Goal: Transaction & Acquisition: Purchase product/service

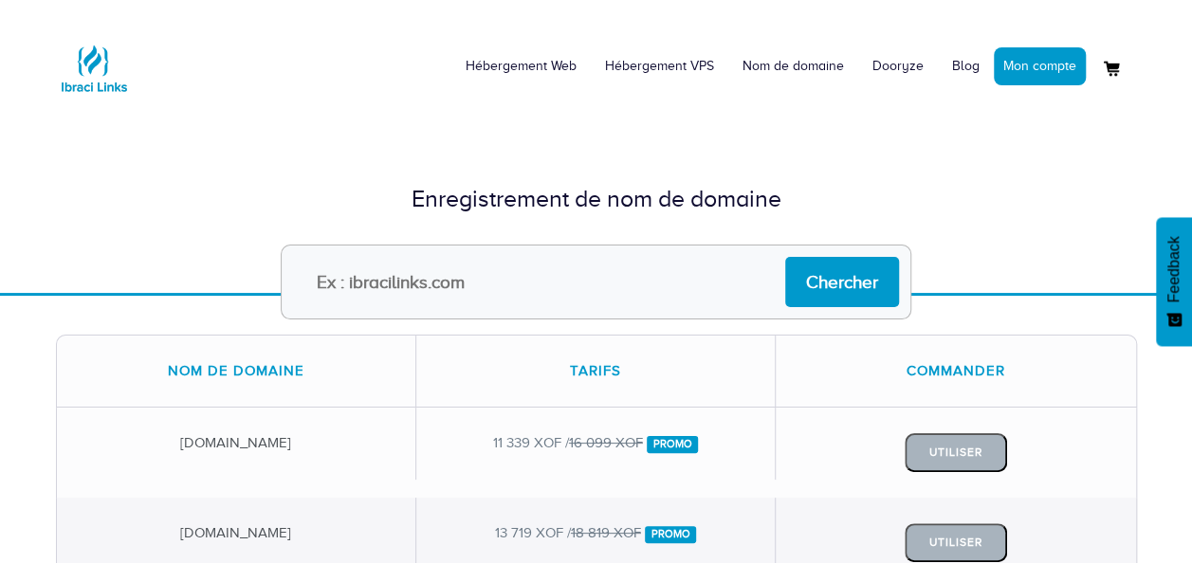
click at [494, 293] on input "text" at bounding box center [596, 282] width 631 height 75
paste input "aimerfiia"
type input "aimerfiia"
click at [841, 271] on input "Chercher" at bounding box center [842, 282] width 114 height 50
click at [104, 67] on img at bounding box center [94, 68] width 76 height 76
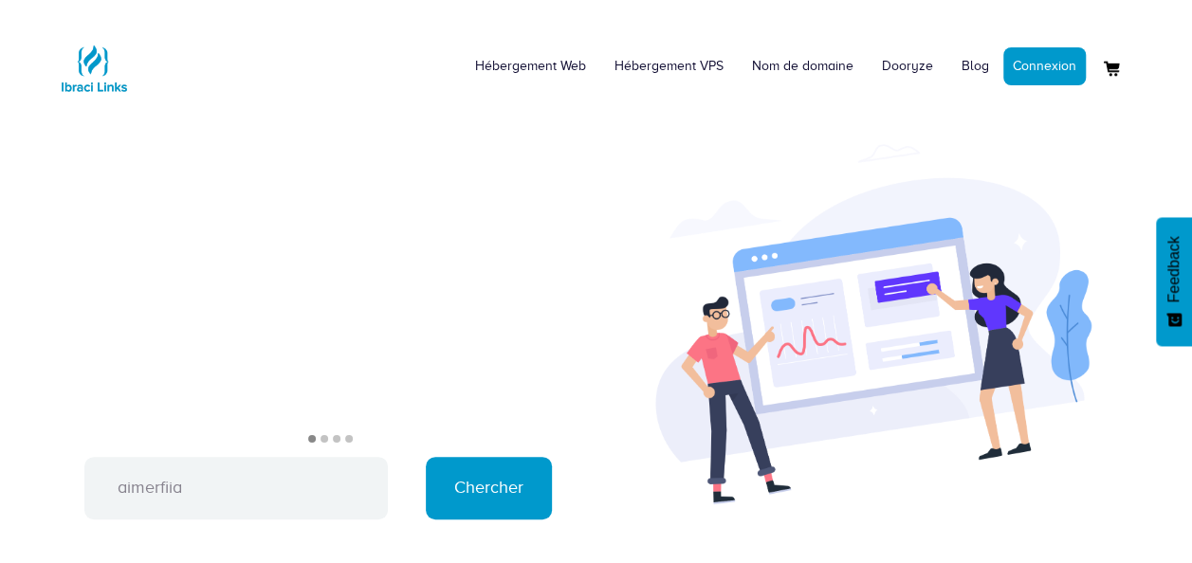
type input "aimerfiia"
click at [465, 488] on input "Chercher" at bounding box center [489, 488] width 126 height 63
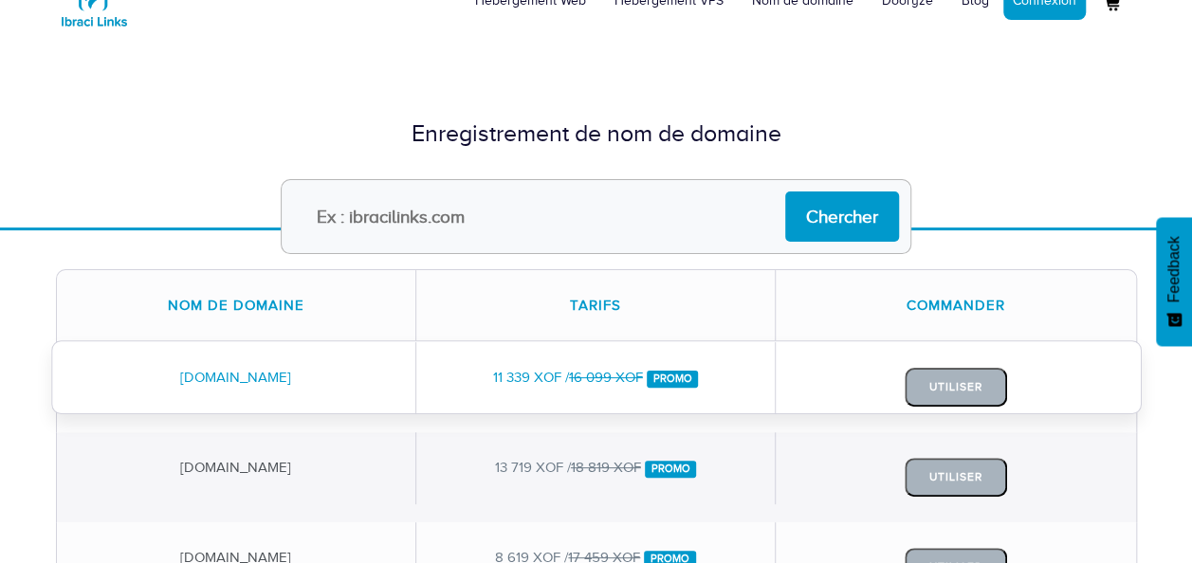
scroll to position [95, 0]
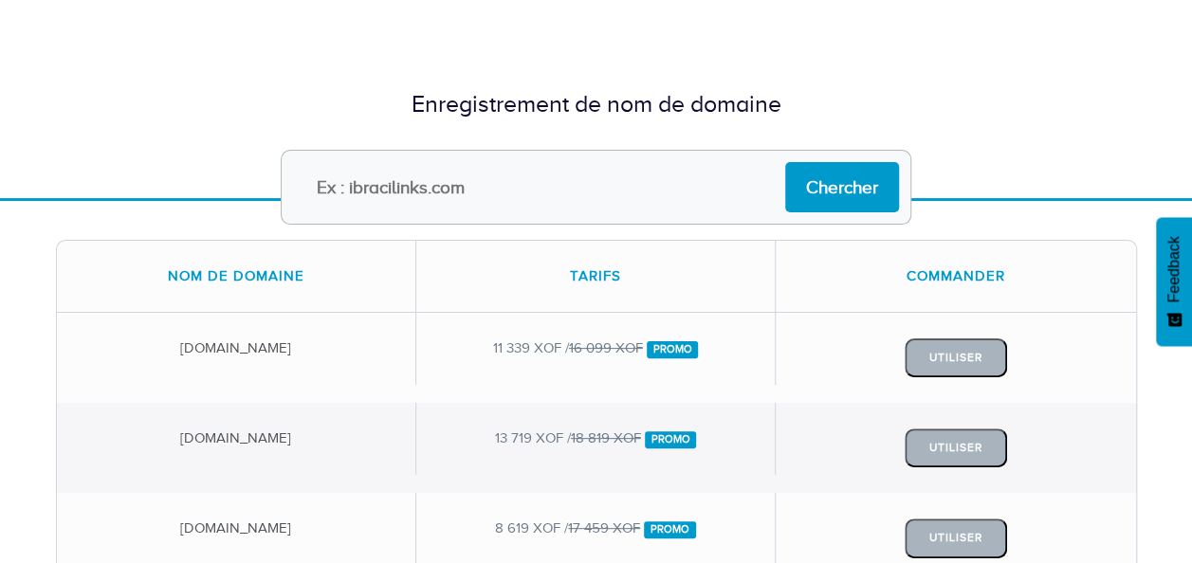
click at [453, 188] on input "text" at bounding box center [596, 187] width 631 height 75
type input "aimerfiia"
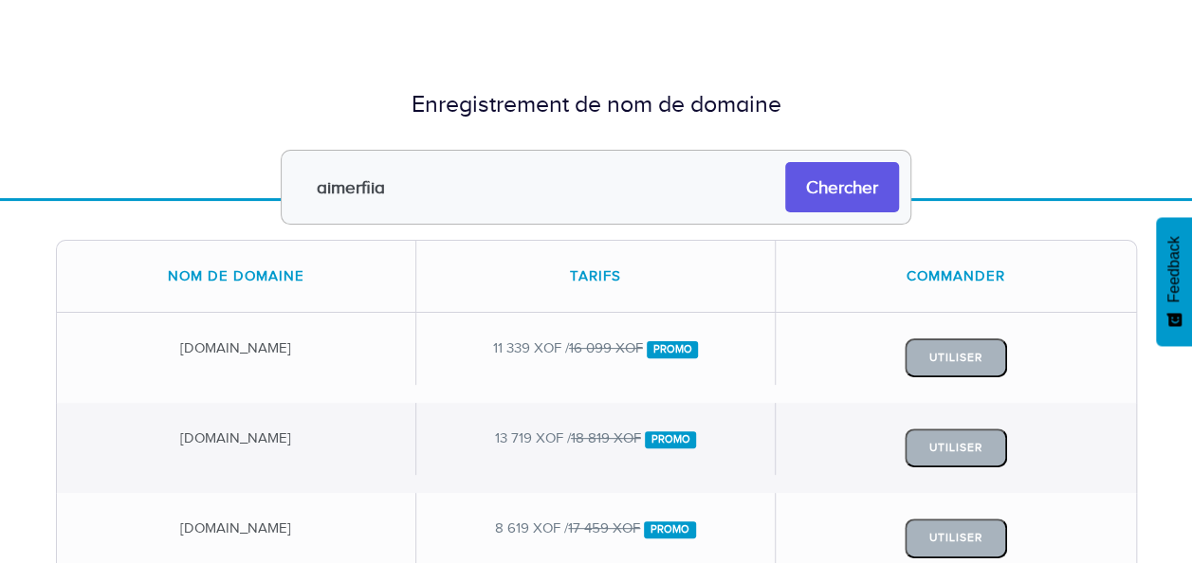
click at [859, 197] on input "Chercher" at bounding box center [842, 187] width 114 height 50
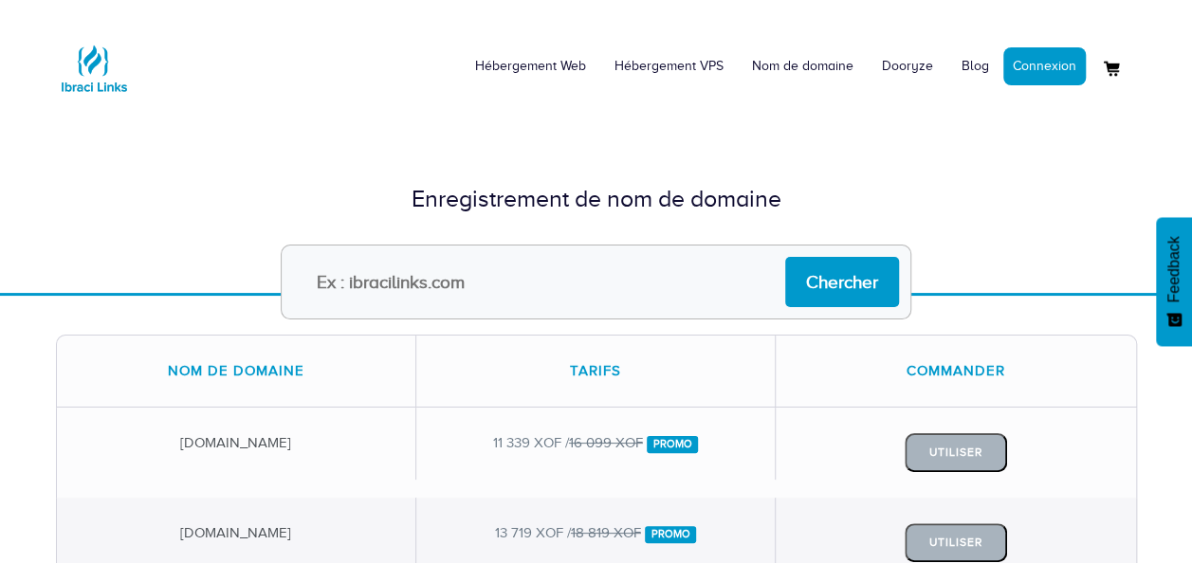
click at [399, 281] on input "text" at bounding box center [596, 282] width 631 height 75
click at [362, 283] on input "aimerfiia" at bounding box center [596, 282] width 631 height 75
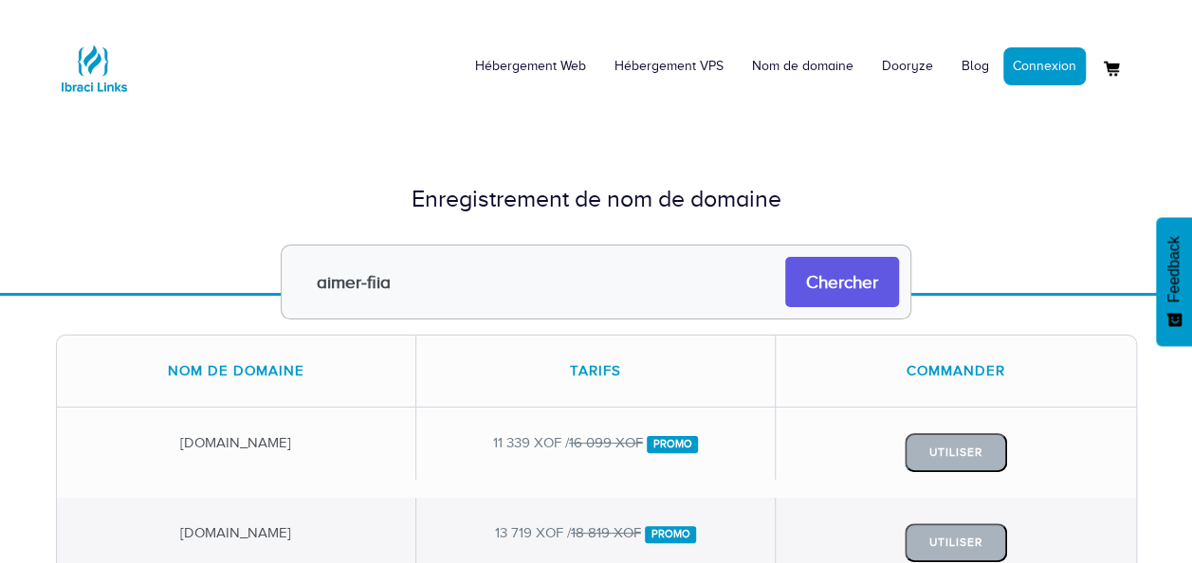
type input "aimer-fiia"
click at [844, 277] on input "Chercher" at bounding box center [842, 282] width 114 height 50
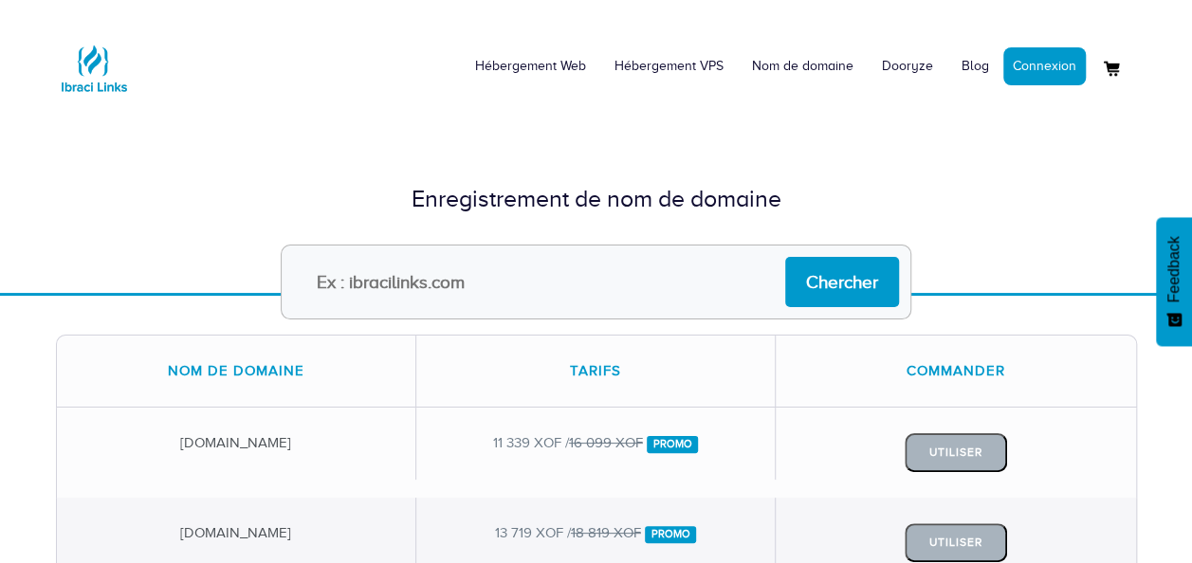
paste input "aimercraiedor"
type input "aimercraiedor"
click at [845, 286] on input "Chercher" at bounding box center [842, 282] width 114 height 50
click at [613, 300] on input "text" at bounding box center [596, 282] width 631 height 75
type input "aimefiiacraiesdor"
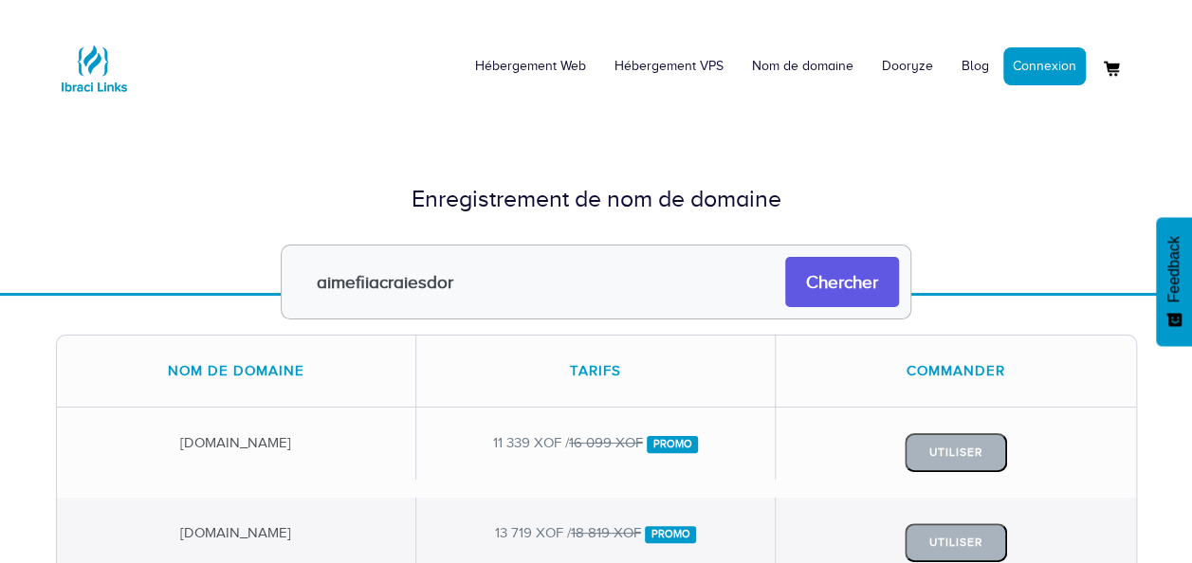
click at [863, 290] on input "Chercher" at bounding box center [842, 282] width 114 height 50
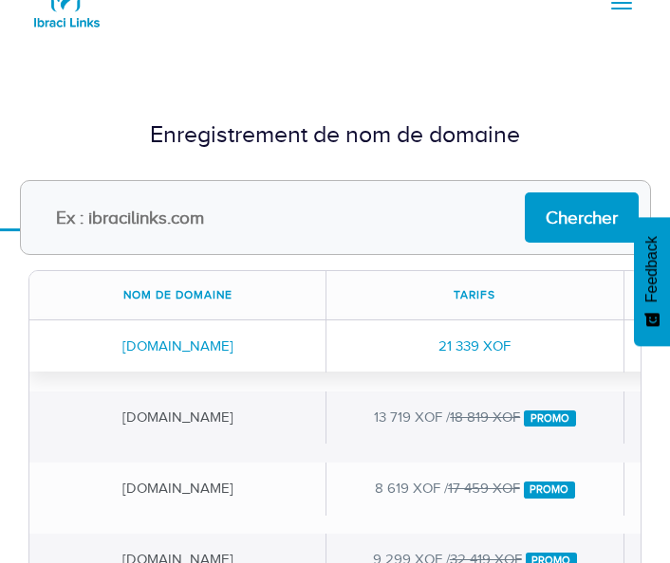
scroll to position [95, 0]
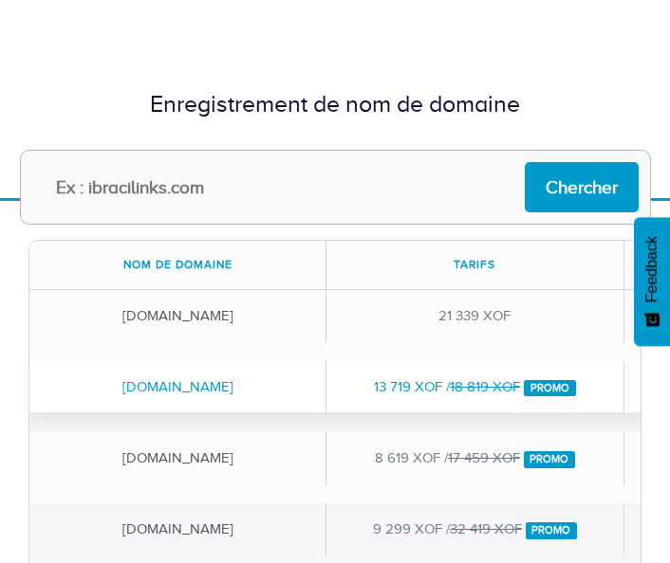
click at [449, 395] on div "13 719 XOF / 18 819 XOF Promo" at bounding box center [474, 387] width 297 height 52
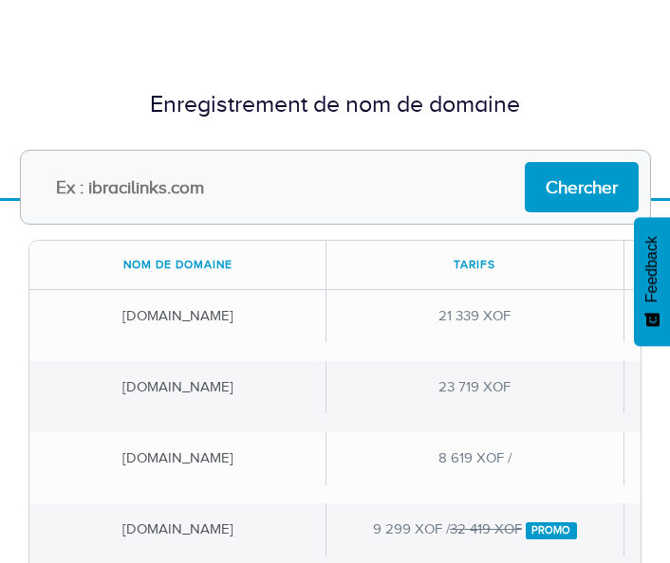
click at [164, 188] on input "text" at bounding box center [335, 187] width 631 height 75
type input "aimerfiiacraiesdor"
click at [524, 162] on input "Chercher" at bounding box center [581, 187] width 114 height 50
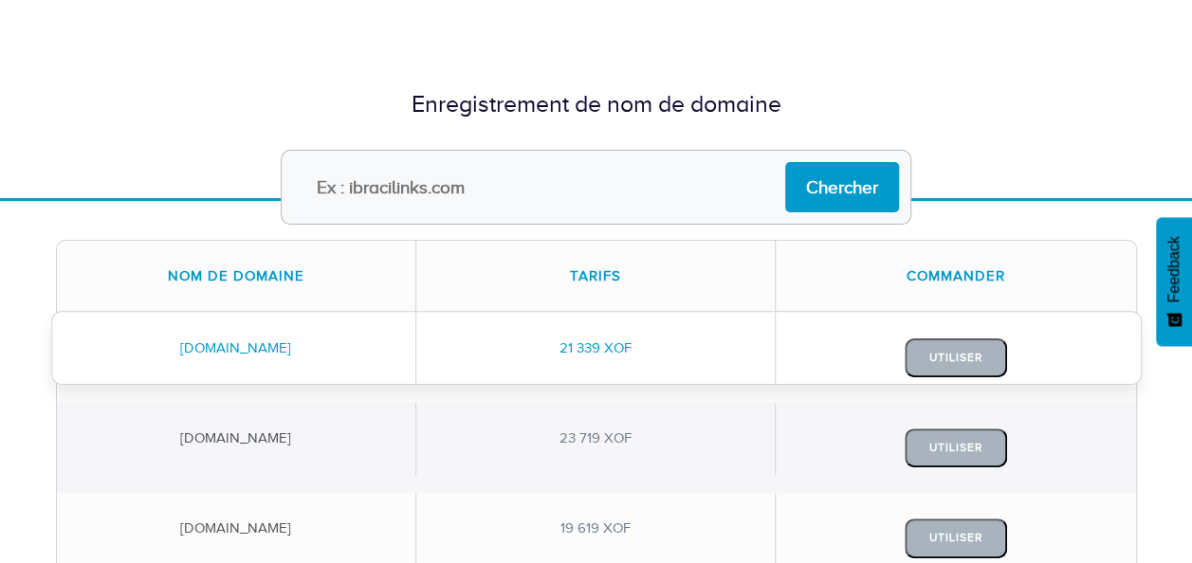
scroll to position [190, 0]
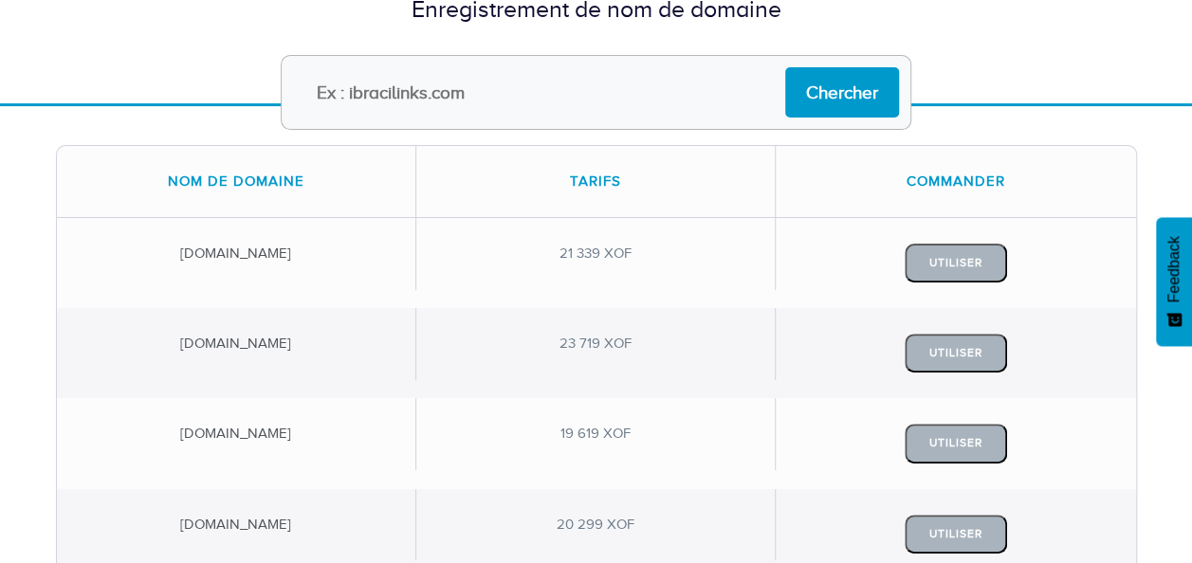
click at [641, 87] on input "text" at bounding box center [596, 92] width 631 height 75
click at [322, 93] on input "aimerfiia" at bounding box center [596, 92] width 631 height 75
click at [529, 85] on input "aimerfiiacraiesdor" at bounding box center [596, 92] width 631 height 75
click at [325, 85] on input "aimerfiiacraiesdor" at bounding box center [596, 92] width 631 height 75
type input "AimerFIIACraiesdor"
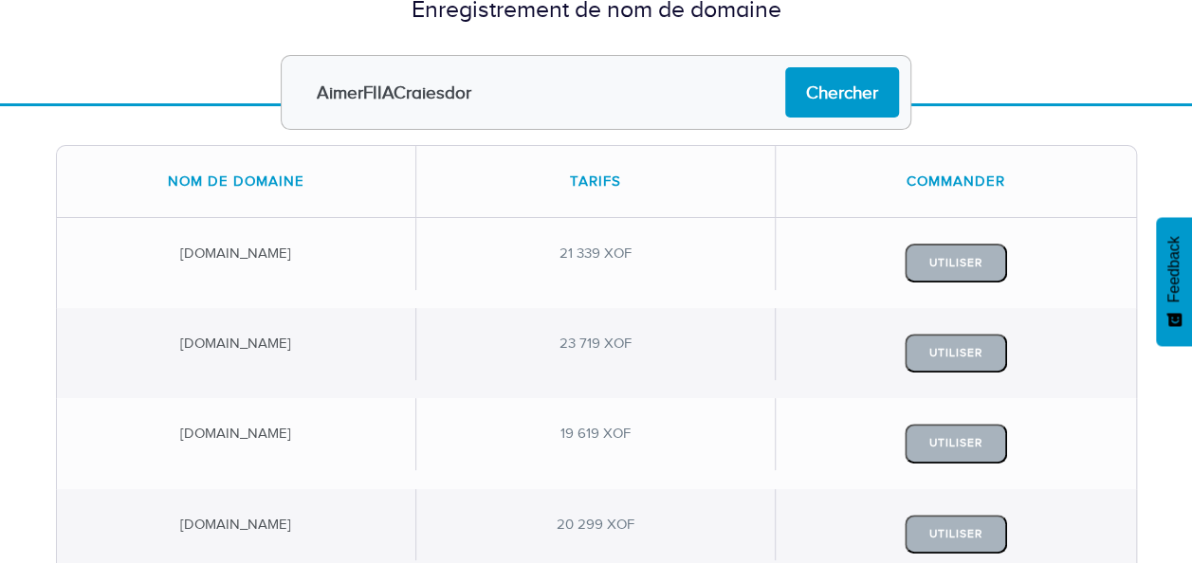
click at [387, 167] on div "Nom de domaine" at bounding box center [236, 181] width 359 height 71
click at [669, 82] on form "AimerFIIACraiesdor Chercher" at bounding box center [597, 92] width 1110 height 75
